Goal: Check status: Check status

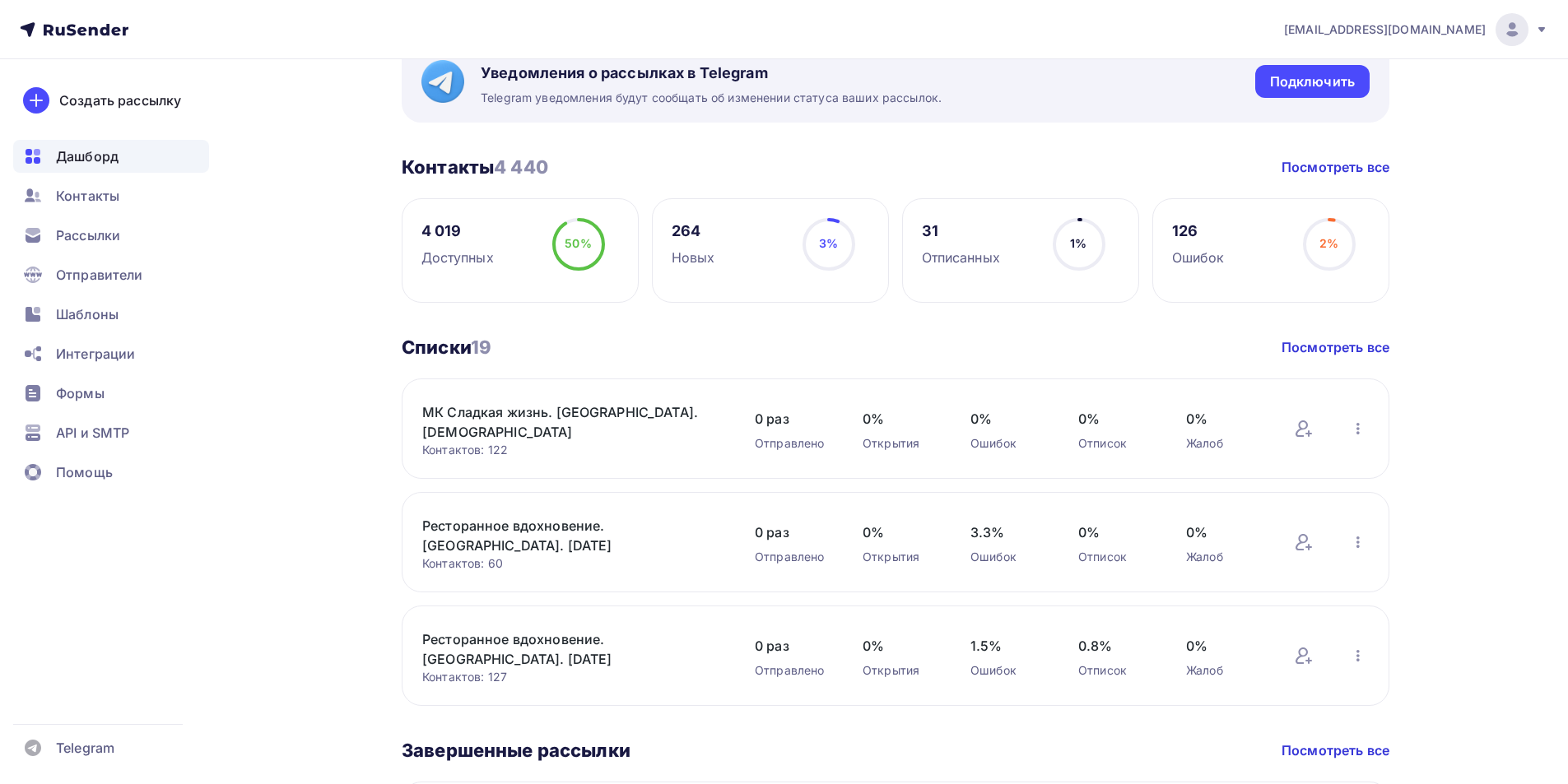
scroll to position [412, 0]
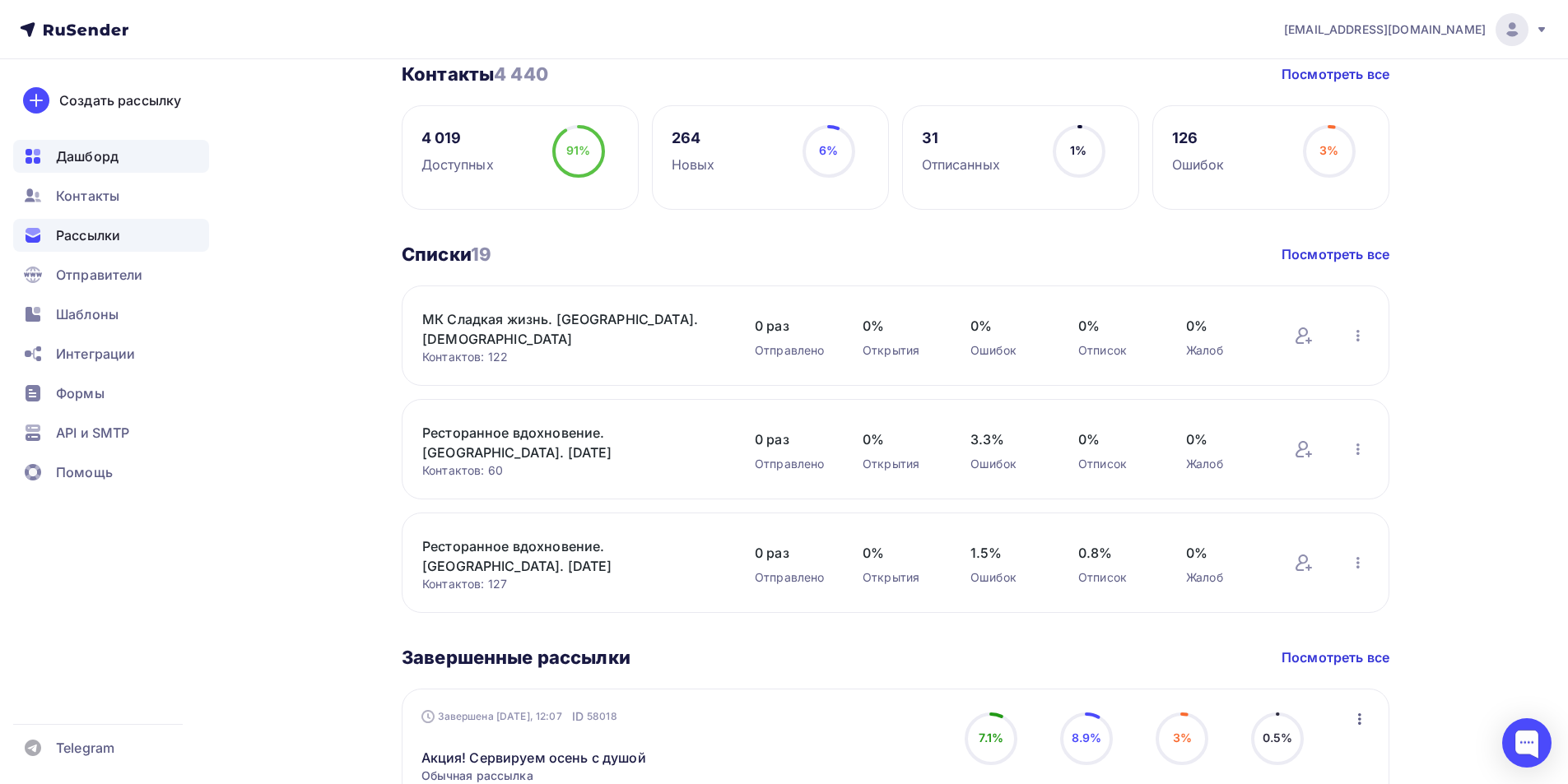
click at [92, 240] on span "Рассылки" at bounding box center [88, 235] width 64 height 20
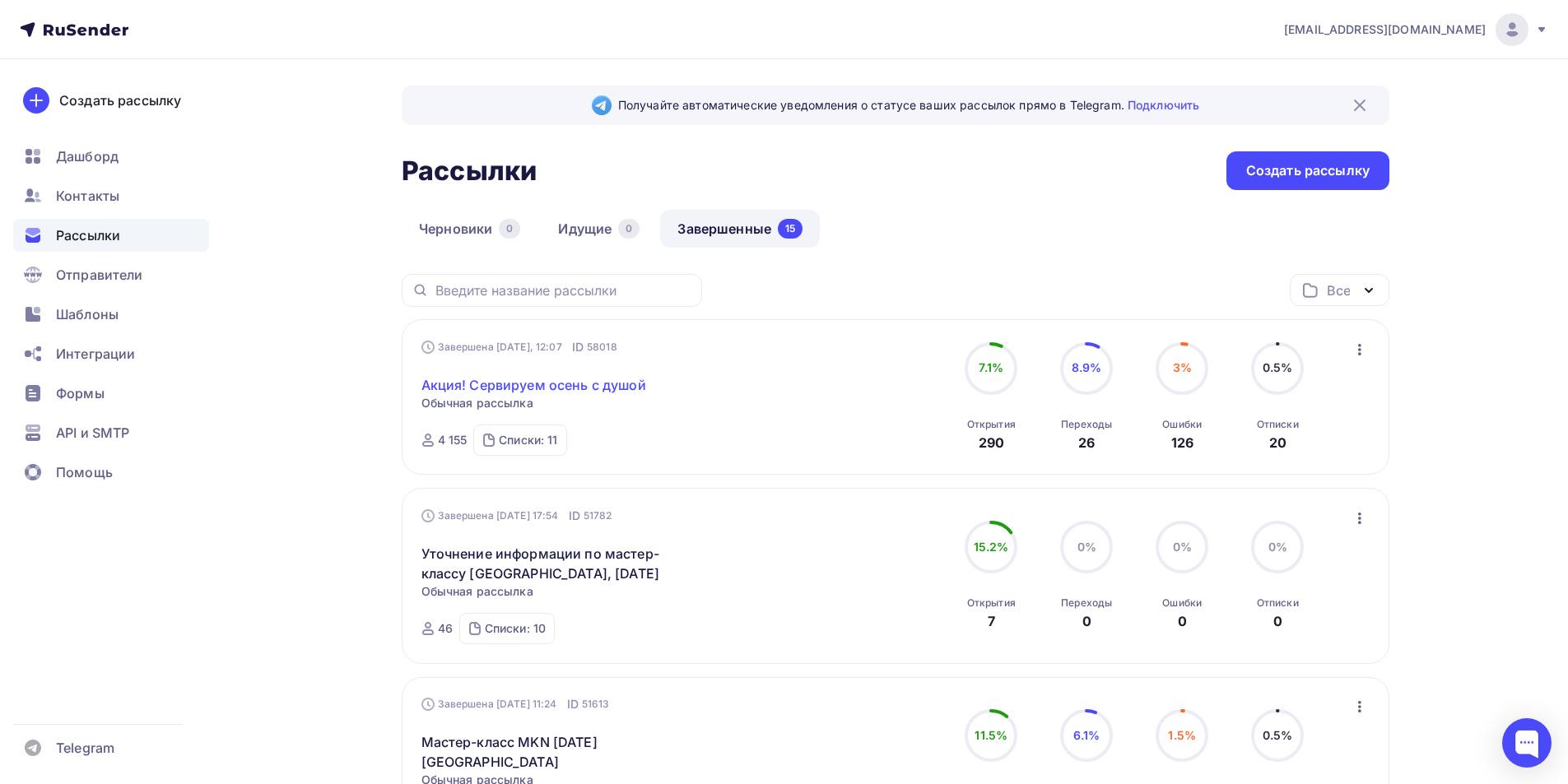
click at [528, 384] on link "Акция! Сервируем осень с душой" at bounding box center [533, 385] width 224 height 20
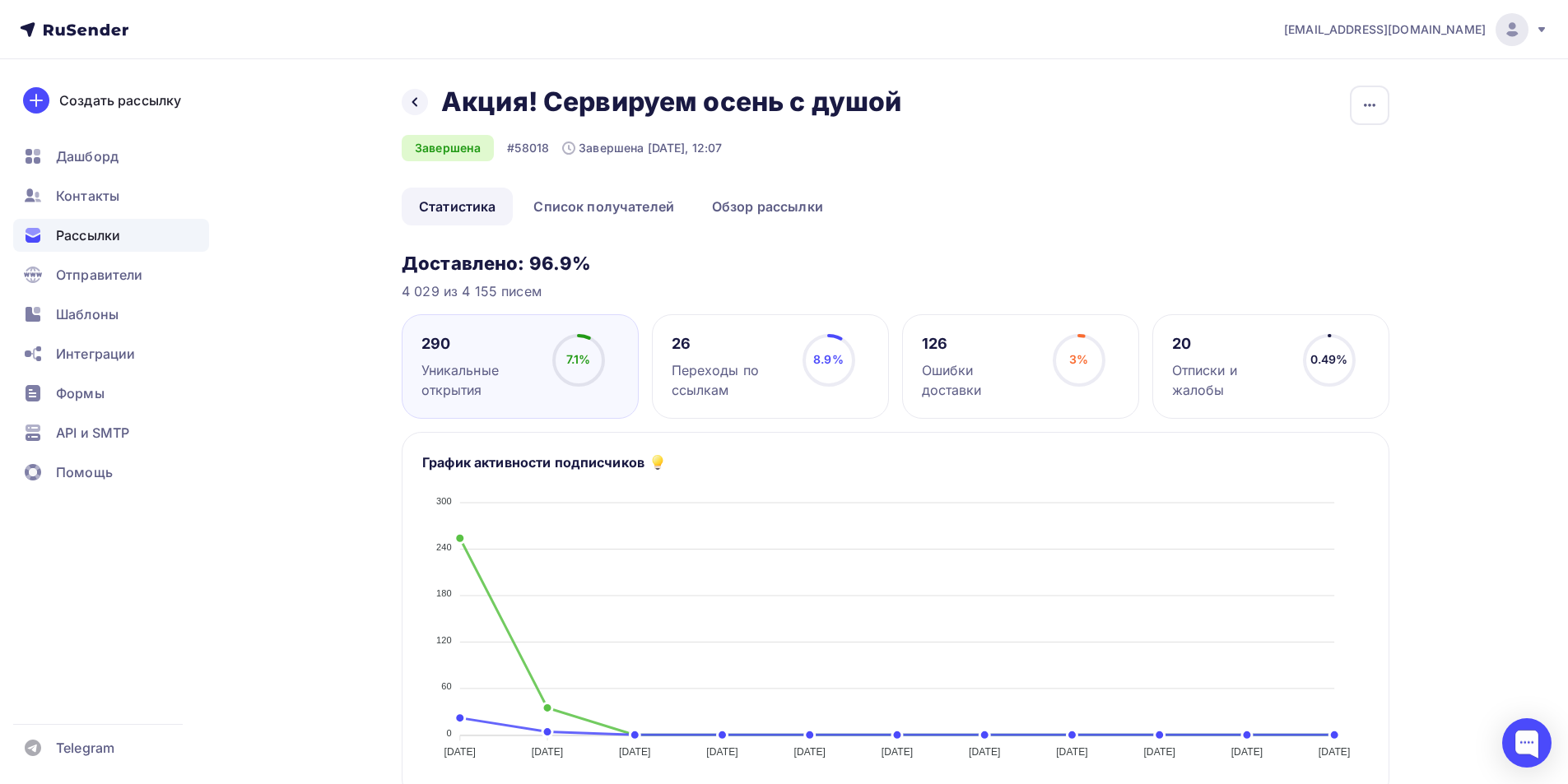
click at [997, 385] on div "126 Ошибки доставки 3% 3%" at bounding box center [1020, 367] width 237 height 105
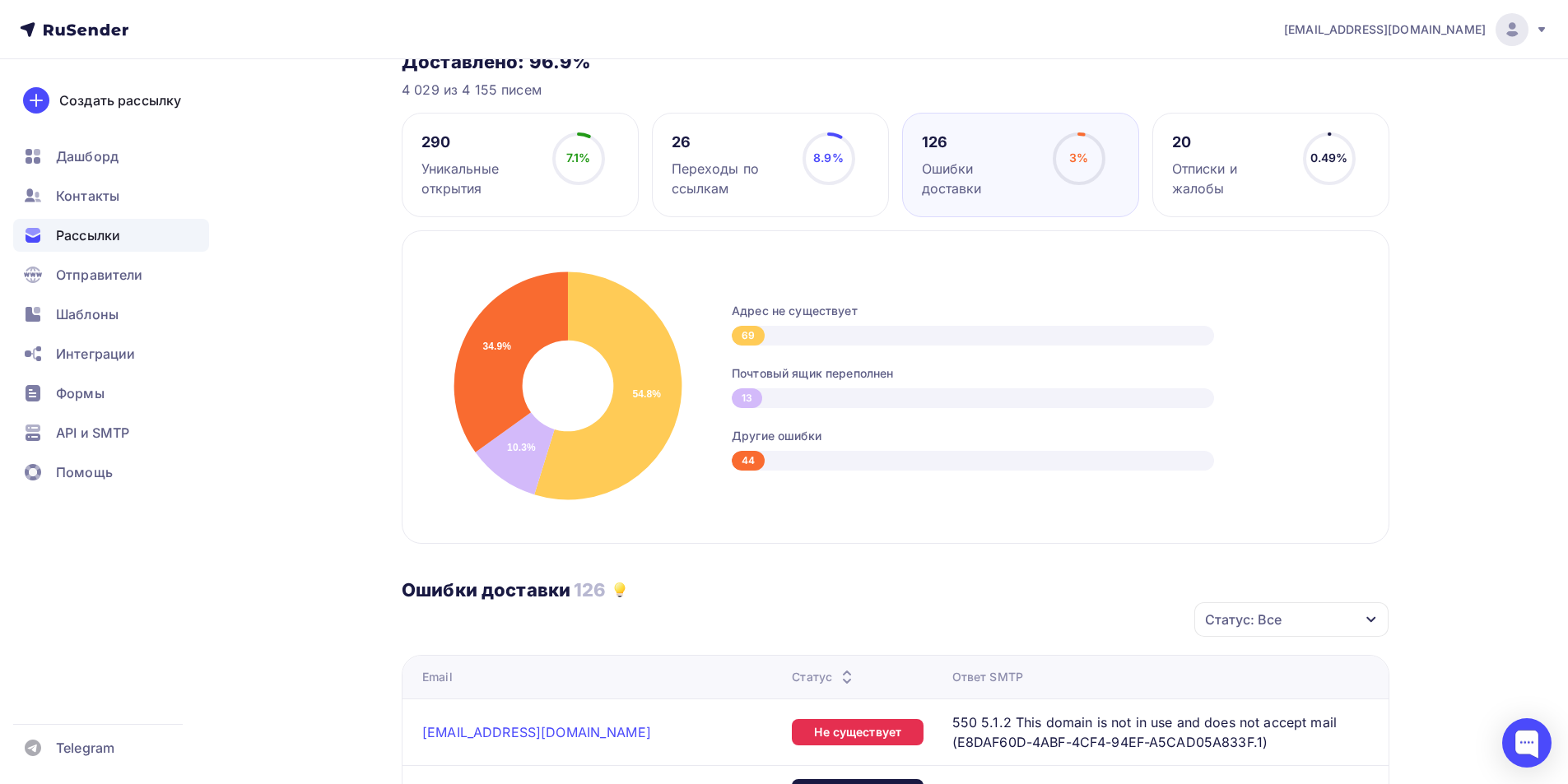
scroll to position [14, 0]
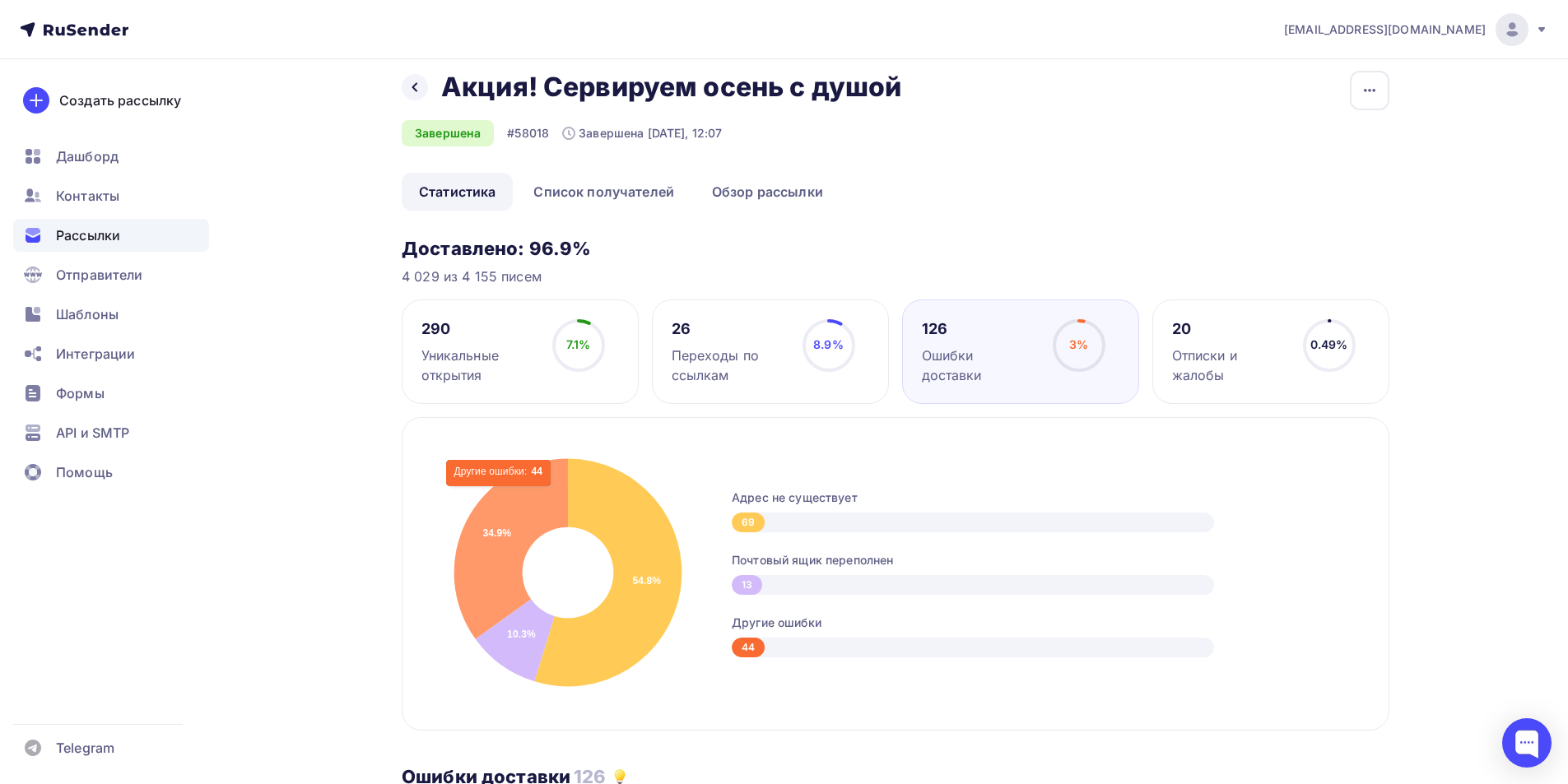
click at [500, 494] on icon at bounding box center [511, 548] width 114 height 180
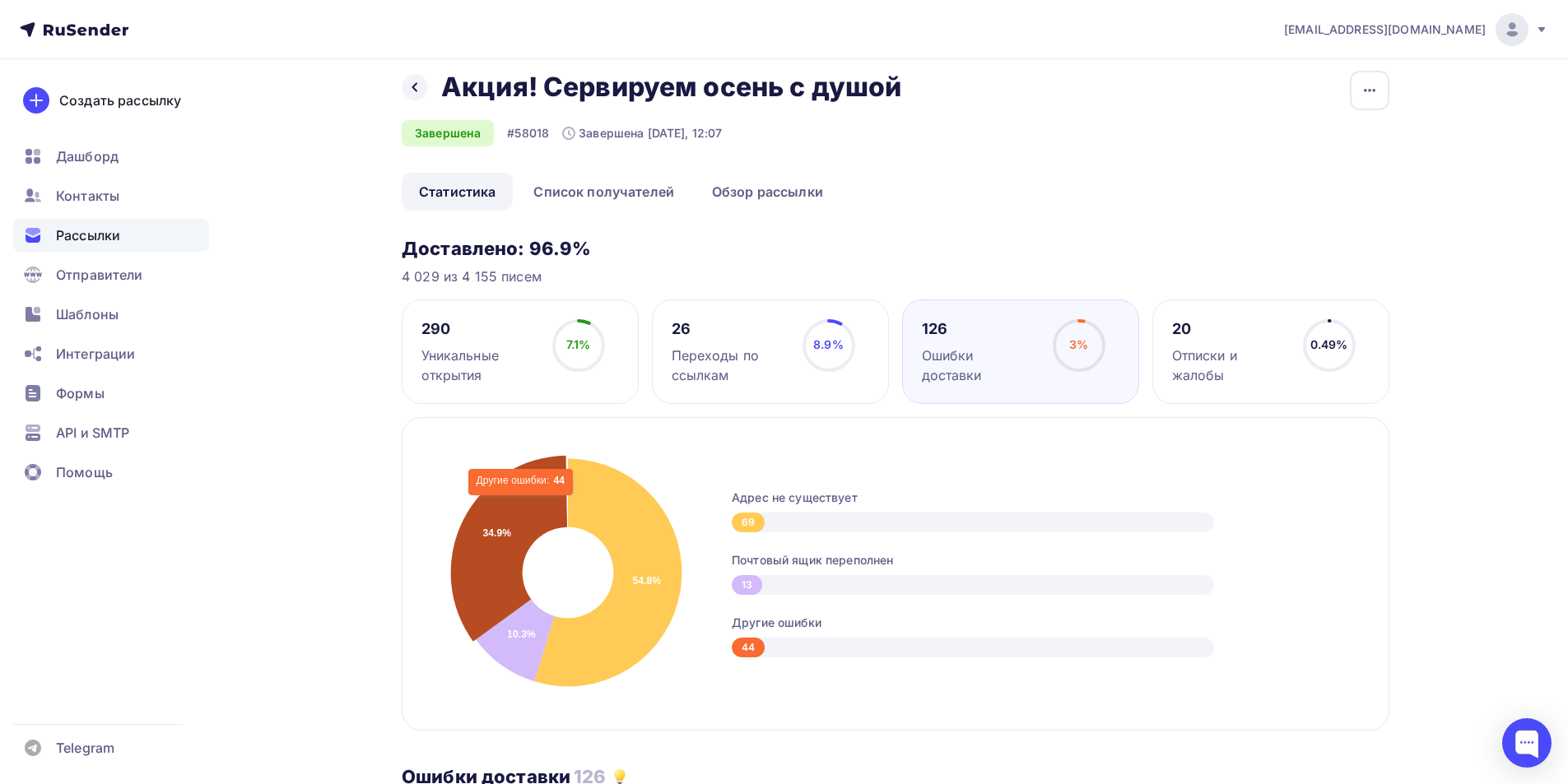
click at [524, 504] on icon at bounding box center [509, 548] width 116 height 186
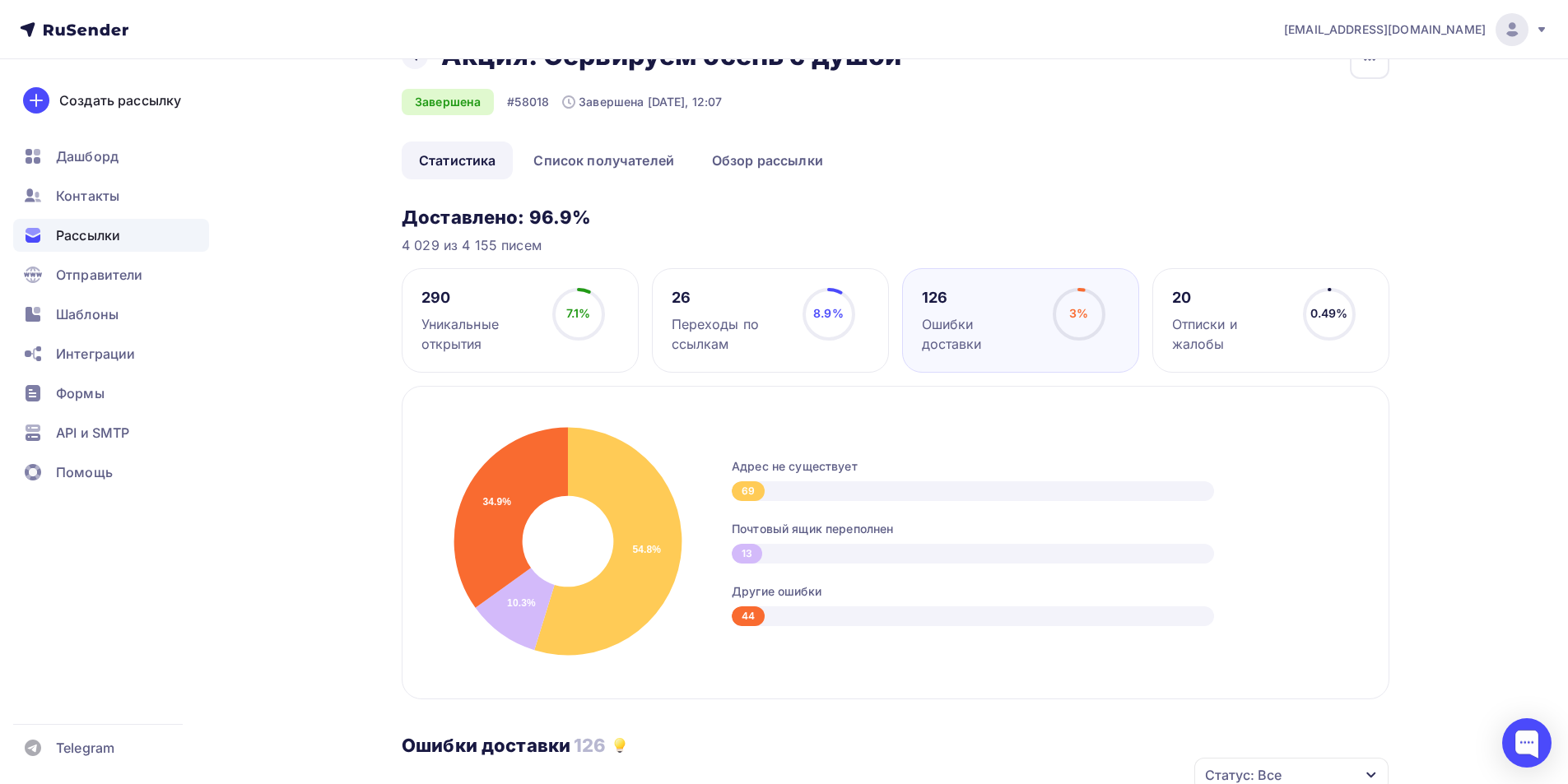
scroll to position [0, 0]
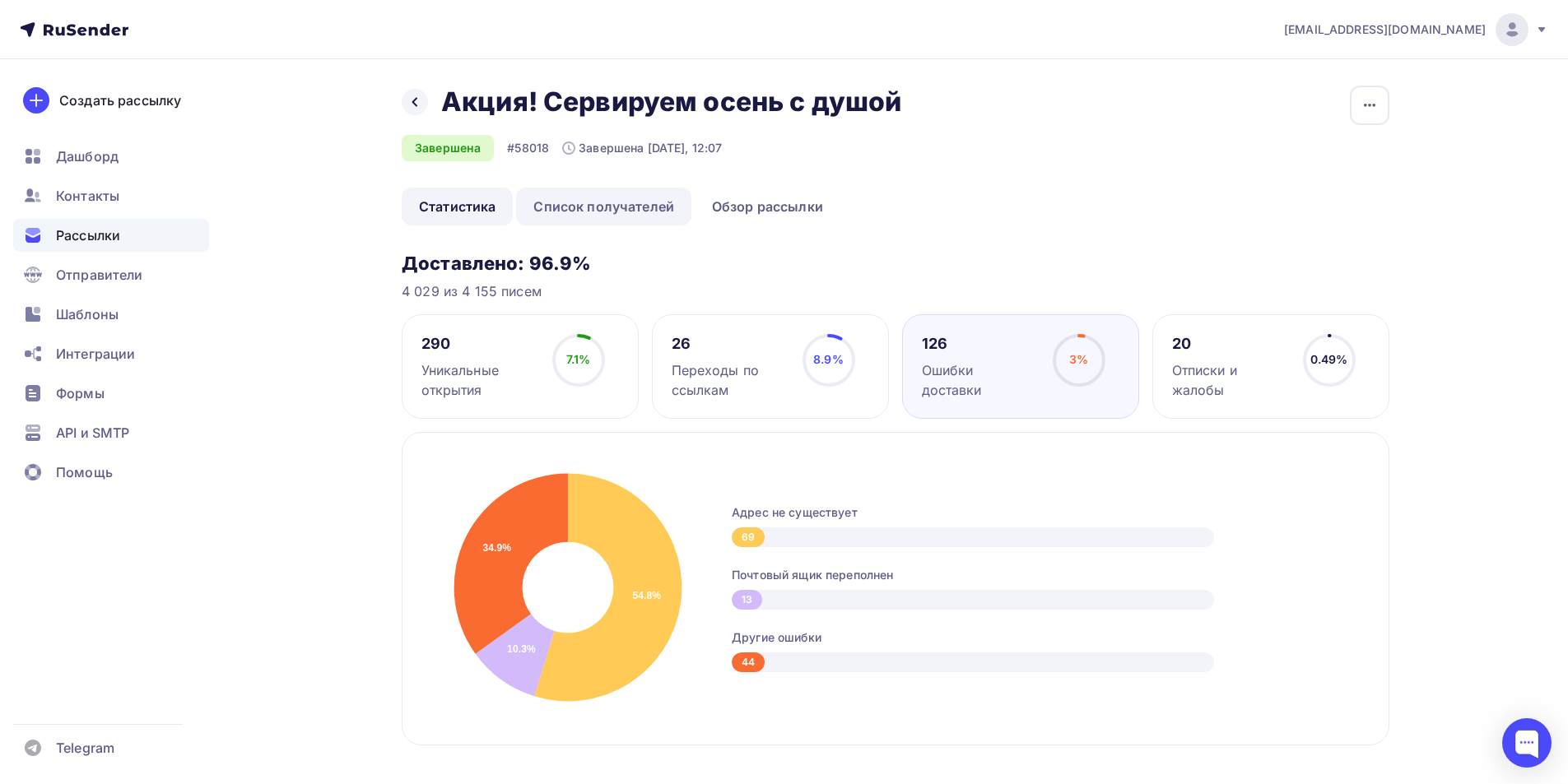
drag, startPoint x: 649, startPoint y: 209, endPoint x: 662, endPoint y: 206, distance: 13.3
click at [648, 209] on link "Список получателей" at bounding box center [604, 206] width 175 height 38
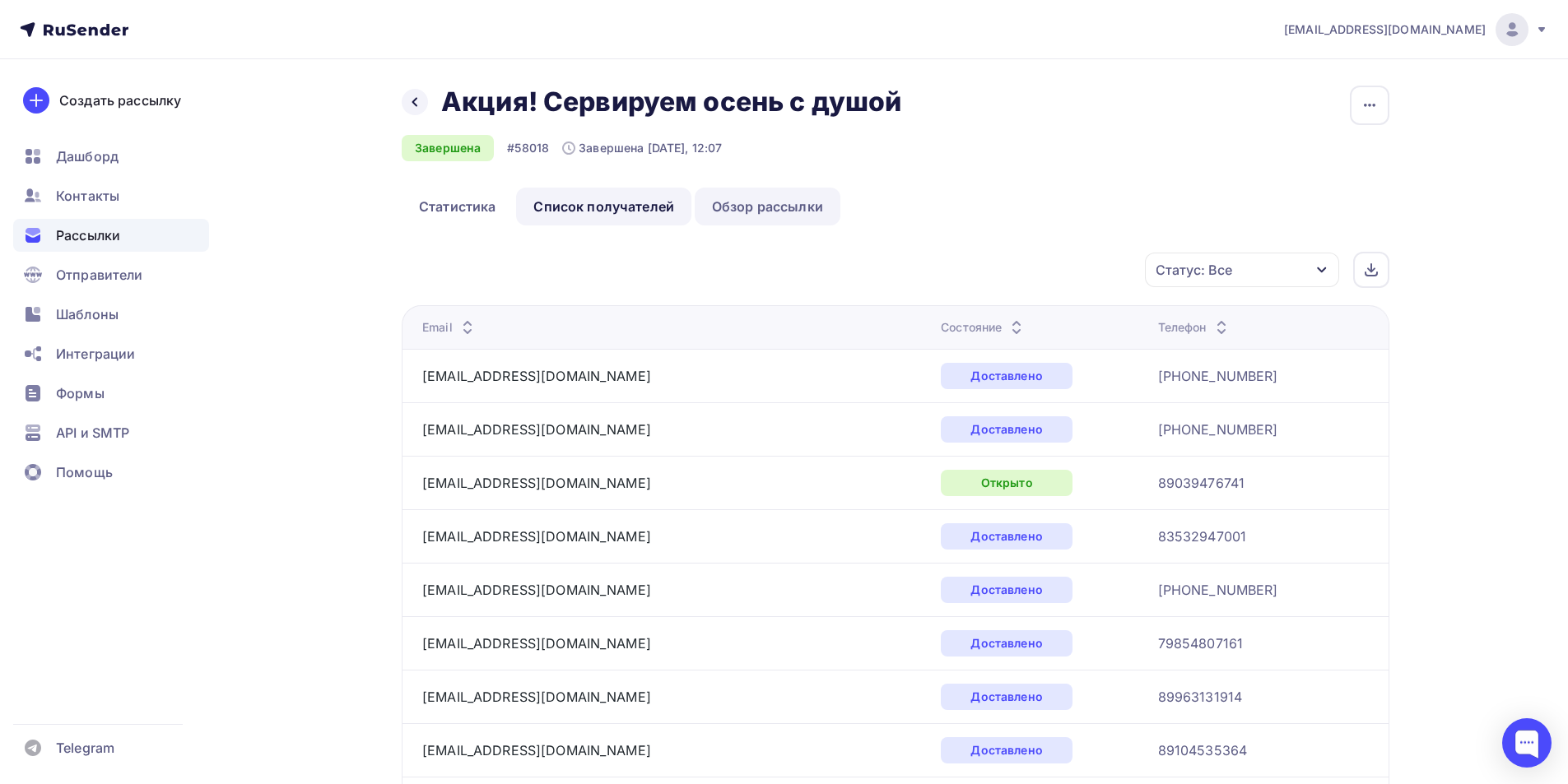
click at [802, 210] on link "Обзор рассылки" at bounding box center [767, 206] width 145 height 38
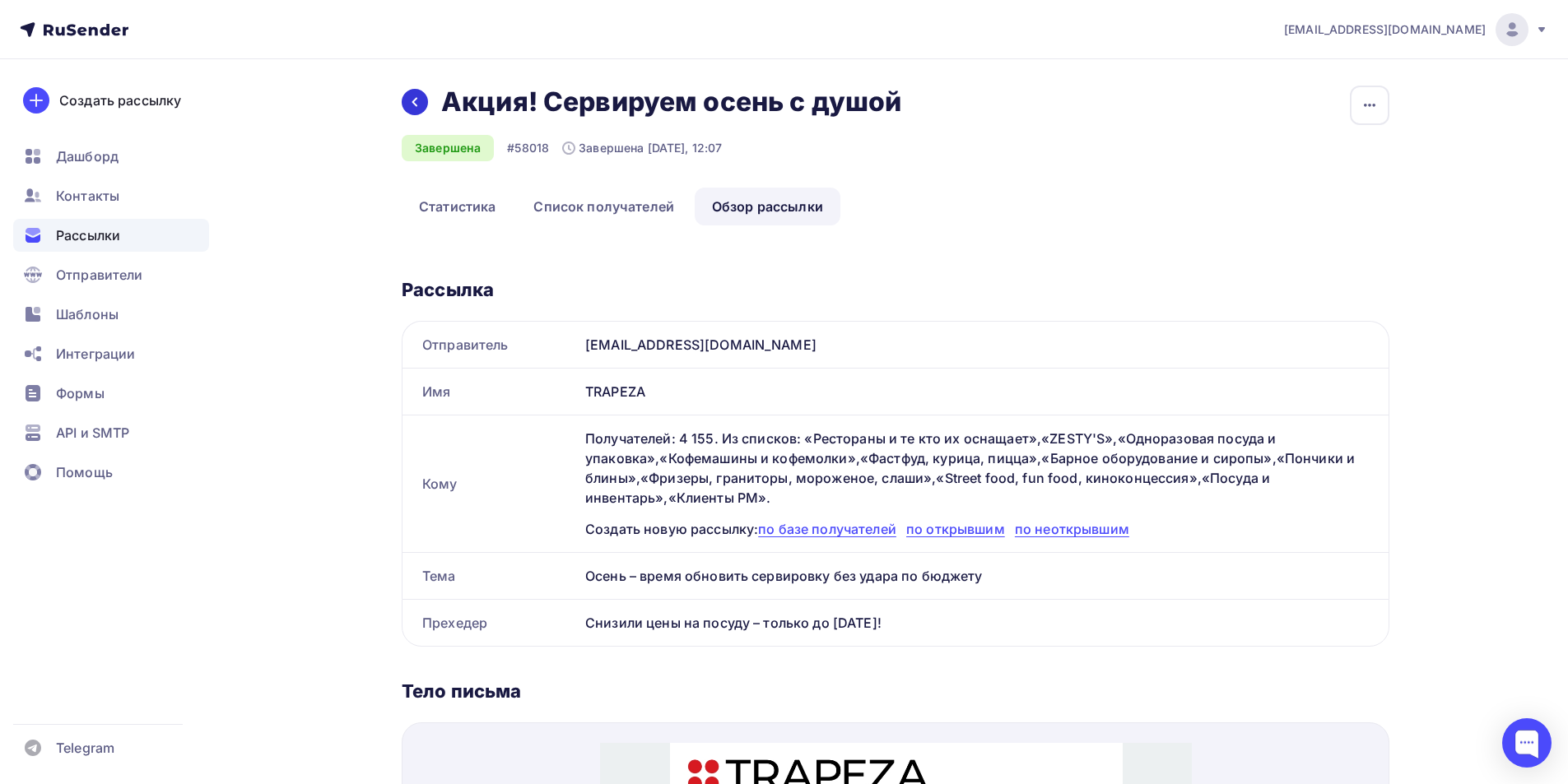
click at [409, 101] on icon at bounding box center [415, 102] width 13 height 13
